Goal: Check status: Check status

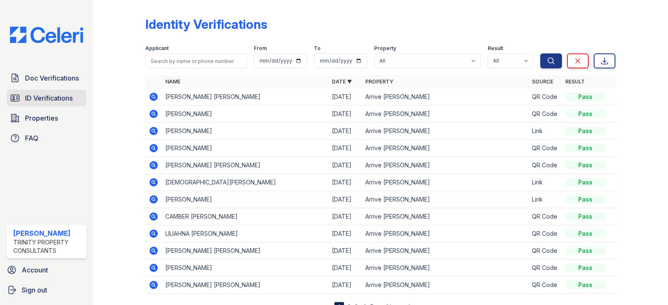
click at [49, 101] on span "ID Verifications" at bounding box center [49, 98] width 48 height 10
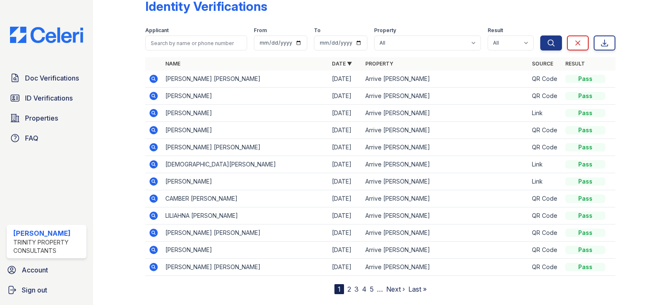
scroll to position [35, 0]
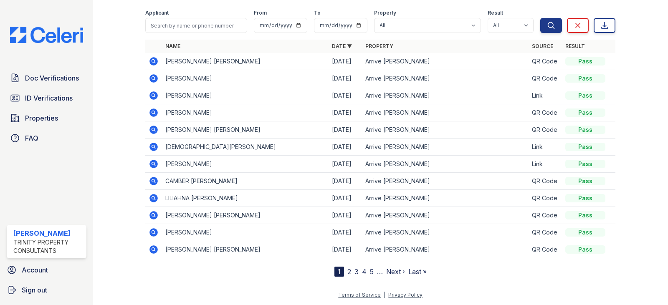
click at [342, 273] on nav "1 2 3 4 5 … Next › Last »" at bounding box center [380, 272] width 92 height 10
click at [347, 272] on link "2" at bounding box center [349, 272] width 4 height 8
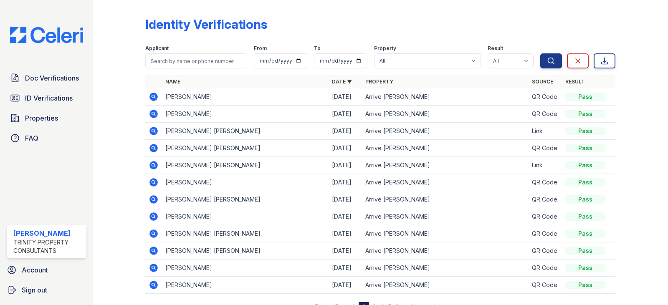
scroll to position [35, 0]
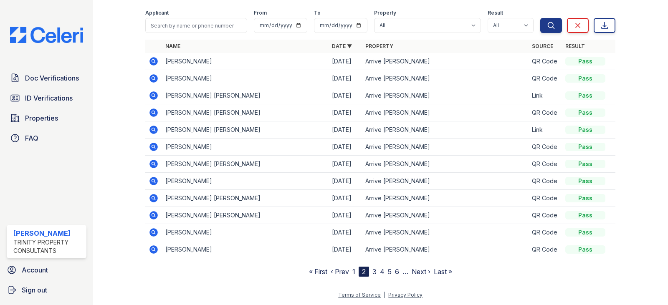
click at [372, 272] on link "3" at bounding box center [374, 272] width 4 height 8
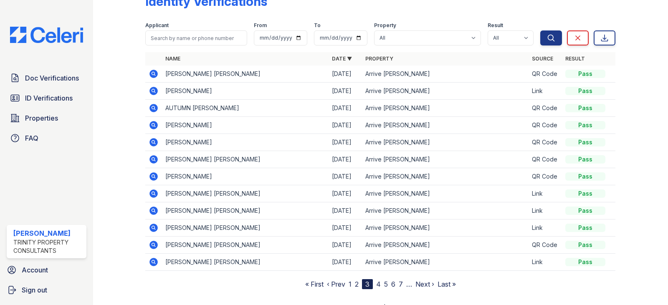
scroll to position [35, 0]
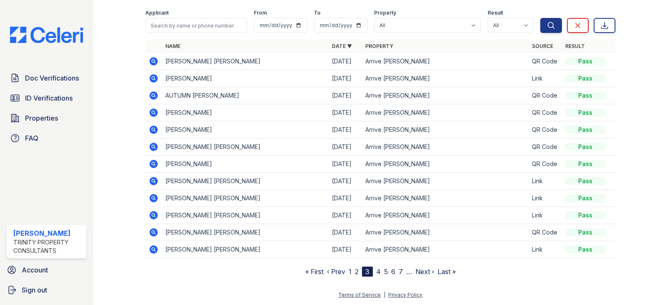
click at [355, 273] on link "2" at bounding box center [357, 272] width 4 height 8
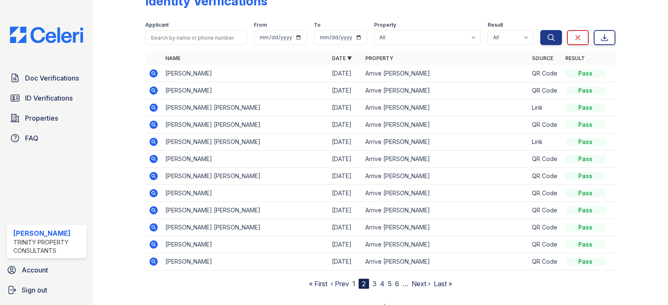
scroll to position [35, 0]
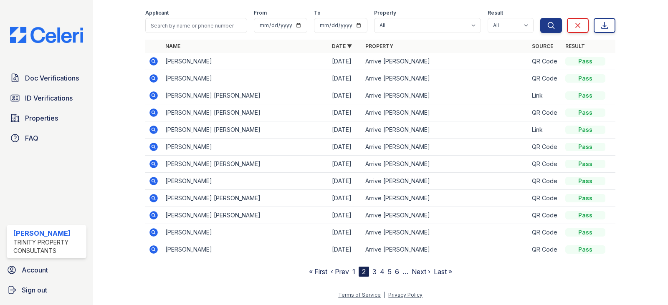
click at [352, 272] on link "1" at bounding box center [353, 272] width 3 height 8
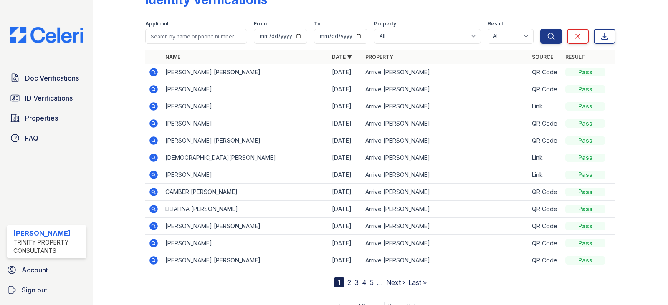
scroll to position [35, 0]
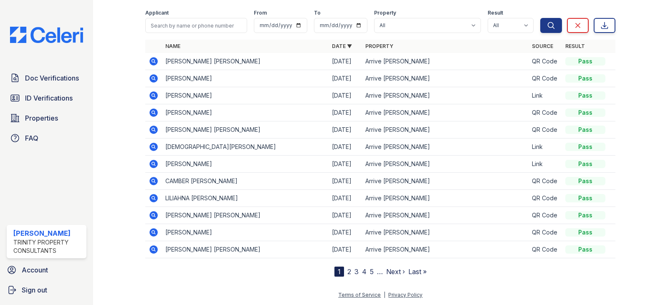
click at [347, 274] on link "2" at bounding box center [349, 272] width 4 height 8
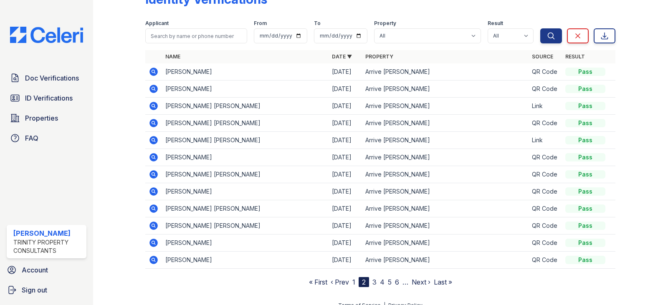
scroll to position [35, 0]
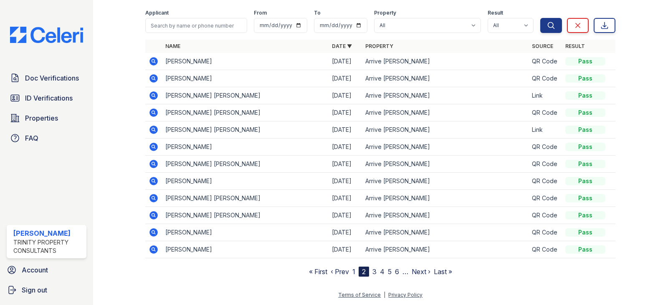
click at [372, 272] on link "3" at bounding box center [374, 272] width 4 height 8
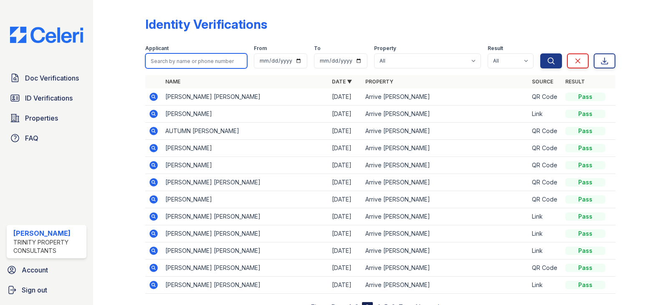
click at [209, 66] on input "search" at bounding box center [196, 60] width 102 height 15
type input "meghana"
click at [540, 53] on button "Search" at bounding box center [551, 60] width 22 height 15
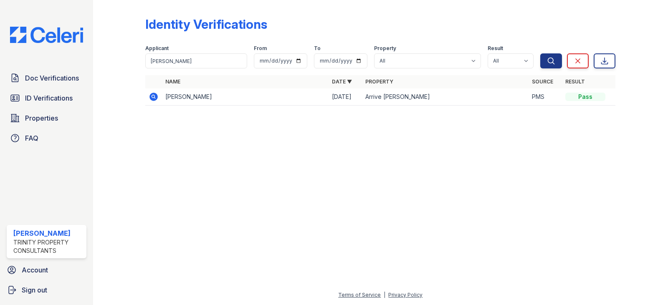
click at [152, 97] on icon at bounding box center [153, 96] width 2 height 2
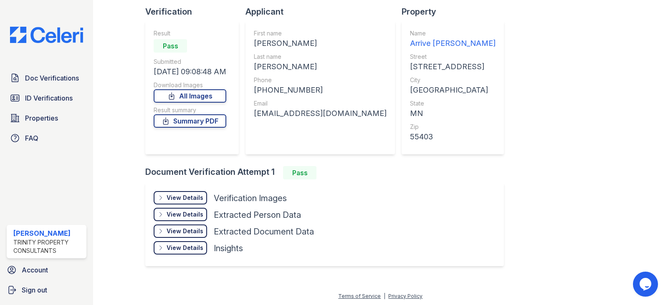
scroll to position [57, 0]
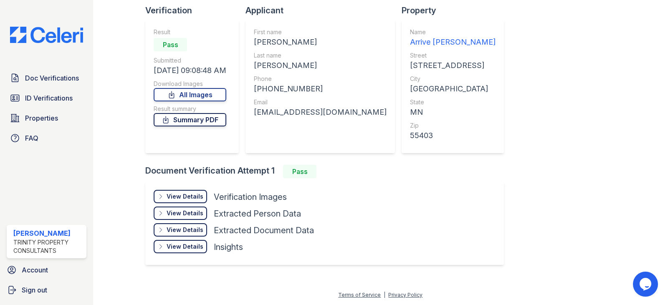
click at [218, 122] on link "Summary PDF" at bounding box center [190, 119] width 73 height 13
click at [58, 95] on span "ID Verifications" at bounding box center [49, 98] width 48 height 10
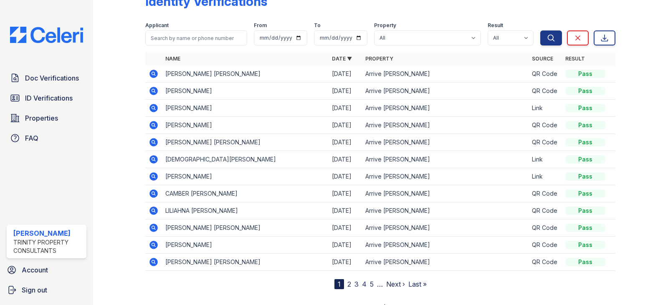
scroll to position [35, 0]
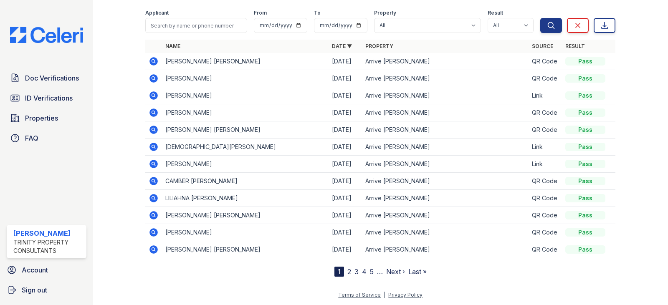
click at [347, 274] on link "2" at bounding box center [349, 272] width 4 height 8
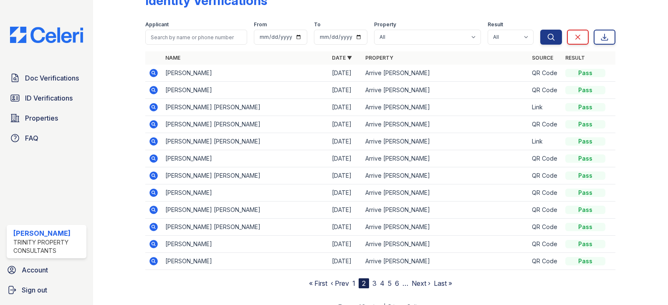
scroll to position [35, 0]
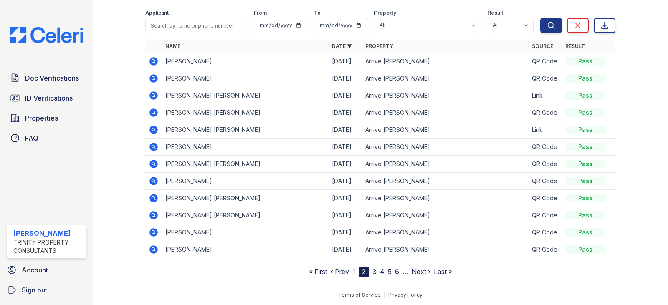
click at [153, 181] on icon at bounding box center [153, 181] width 2 height 2
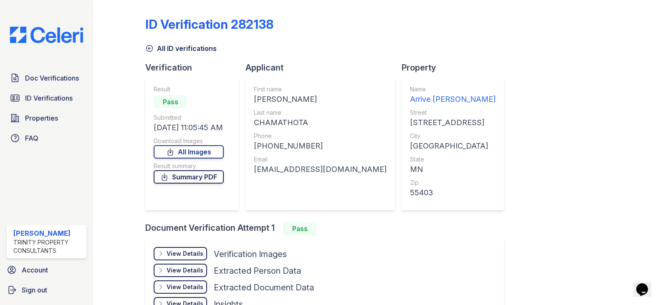
click at [210, 178] on link "Summary PDF" at bounding box center [189, 176] width 70 height 13
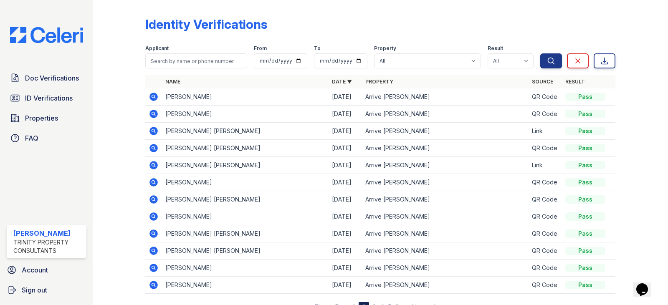
click at [154, 234] on icon at bounding box center [154, 234] width 10 height 10
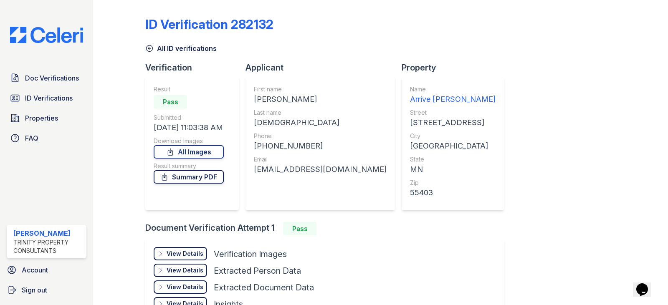
click at [196, 179] on link "Summary PDF" at bounding box center [189, 176] width 70 height 13
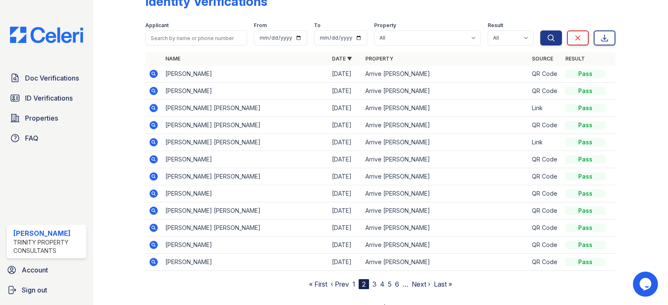
scroll to position [35, 0]
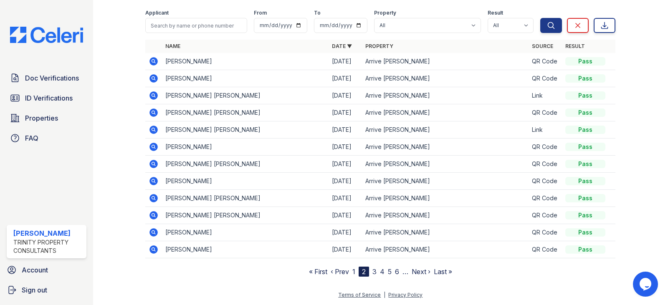
drag, startPoint x: 153, startPoint y: 216, endPoint x: 185, endPoint y: 224, distance: 32.7
click at [153, 216] on icon at bounding box center [153, 215] width 2 height 2
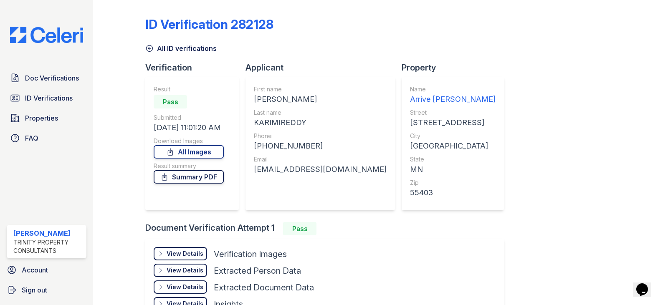
click at [196, 176] on link "Summary PDF" at bounding box center [189, 176] width 70 height 13
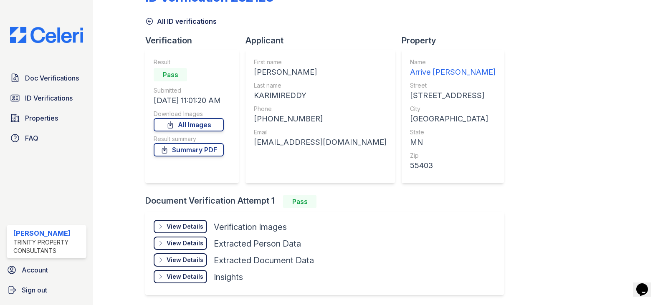
scroll to position [42, 0]
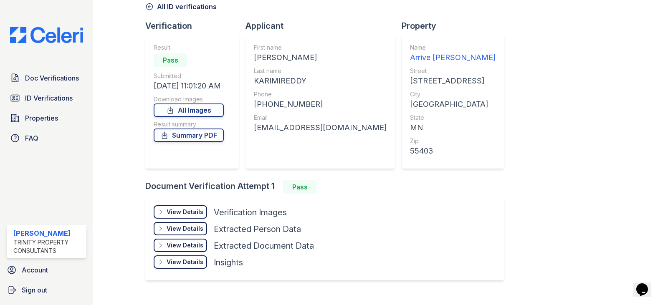
click at [185, 213] on div "View Details" at bounding box center [185, 212] width 37 height 8
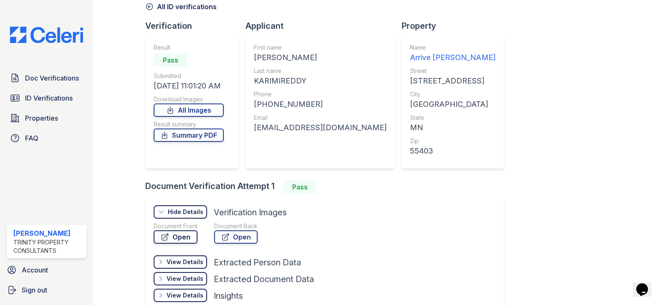
click at [182, 237] on link "Open" at bounding box center [176, 237] width 44 height 13
click at [235, 235] on link "Open" at bounding box center [235, 237] width 43 height 13
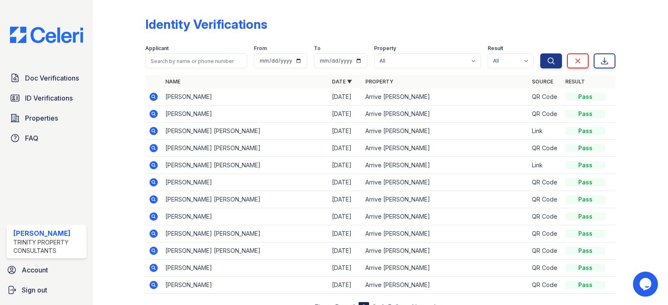
click at [153, 217] on icon at bounding box center [153, 216] width 2 height 2
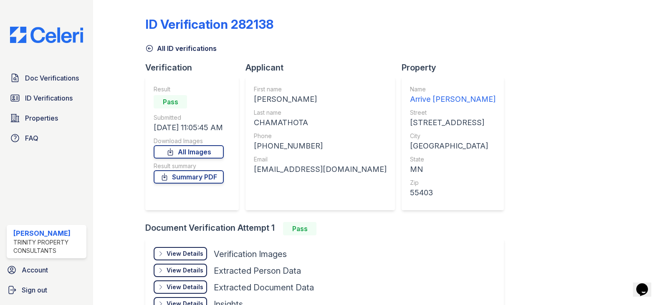
click at [180, 254] on div "View Details" at bounding box center [185, 254] width 37 height 8
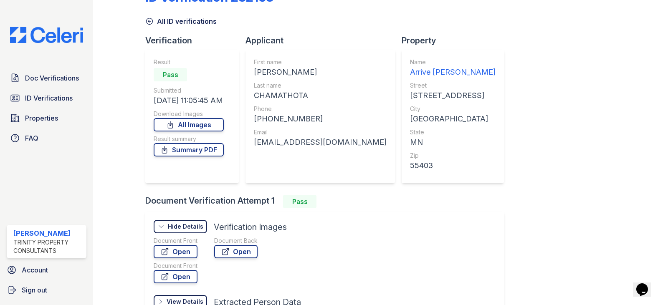
scroll to position [42, 0]
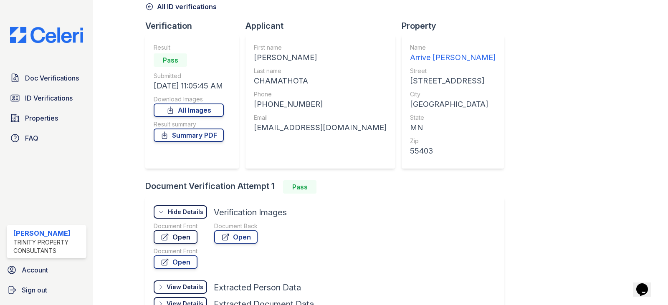
click at [182, 243] on link "Open" at bounding box center [176, 237] width 44 height 13
click at [239, 236] on link "Open" at bounding box center [235, 237] width 43 height 13
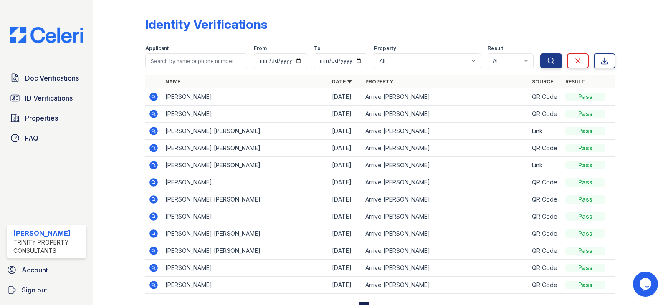
click at [152, 233] on icon at bounding box center [153, 233] width 2 height 2
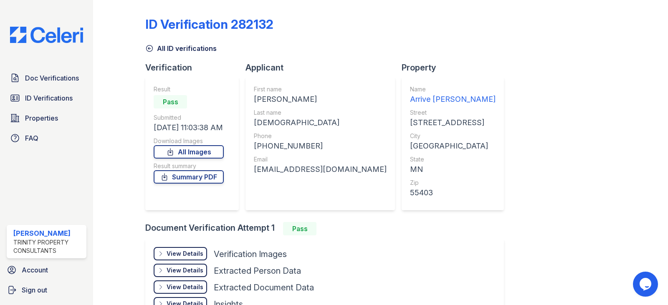
click at [185, 250] on div "View Details" at bounding box center [185, 254] width 37 height 8
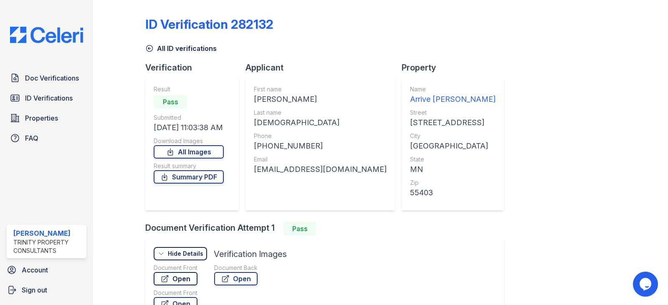
click at [190, 280] on link "Open" at bounding box center [176, 278] width 44 height 13
click at [227, 281] on icon at bounding box center [225, 279] width 8 height 8
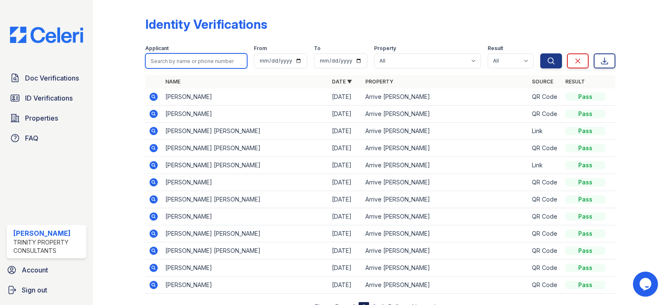
click at [187, 56] on input "search" at bounding box center [196, 60] width 102 height 15
type input "[PERSON_NAME]"
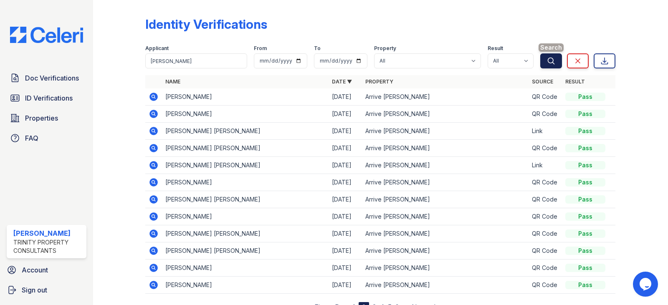
click at [552, 63] on button "Search" at bounding box center [551, 60] width 22 height 15
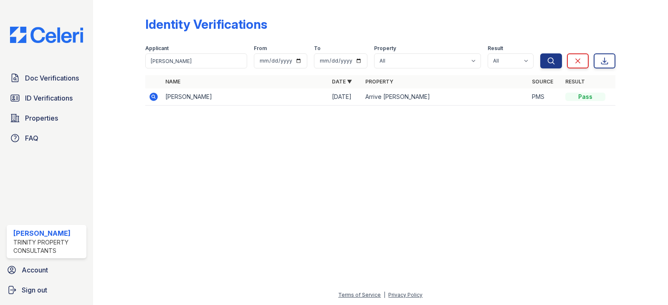
click at [150, 96] on icon at bounding box center [154, 97] width 8 height 8
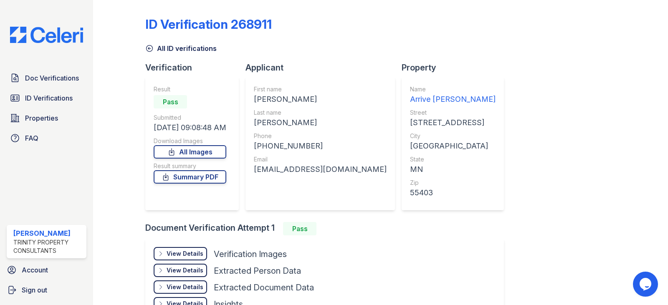
click at [183, 254] on div "View Details" at bounding box center [185, 254] width 37 height 8
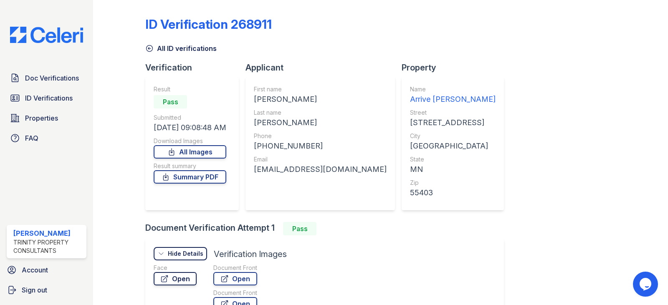
click at [181, 279] on link "Open" at bounding box center [175, 278] width 43 height 13
click at [228, 283] on link "Open" at bounding box center [235, 278] width 44 height 13
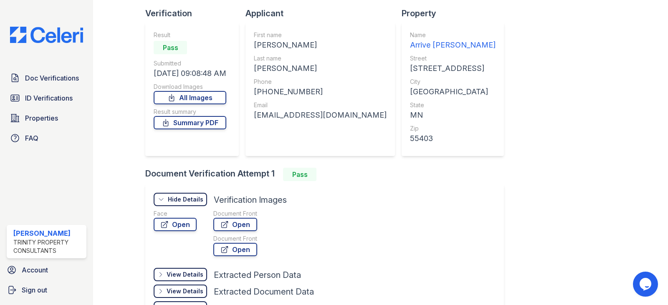
scroll to position [84, 0]
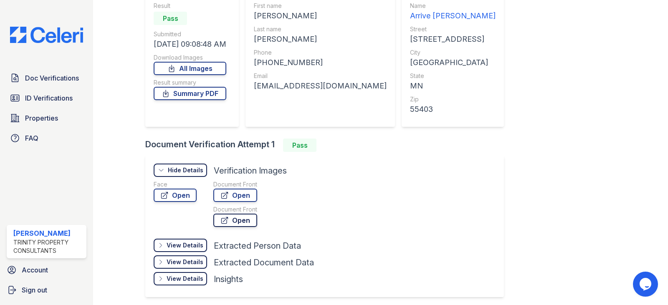
click at [241, 225] on link "Open" at bounding box center [235, 220] width 44 height 13
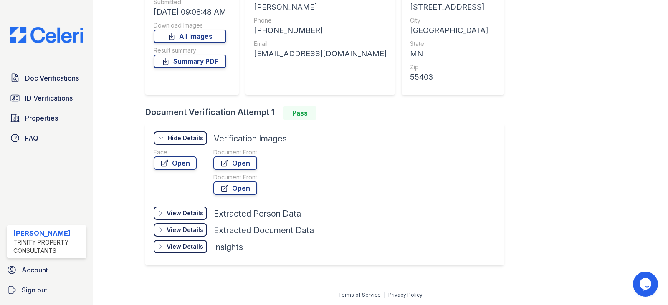
scroll to position [0, 0]
